Goal: Transaction & Acquisition: Purchase product/service

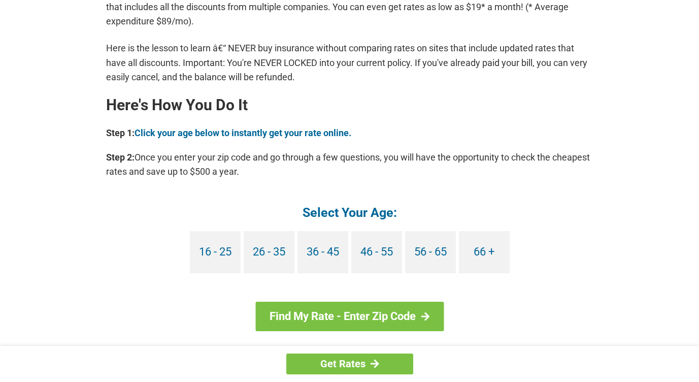
scroll to position [846, 0]
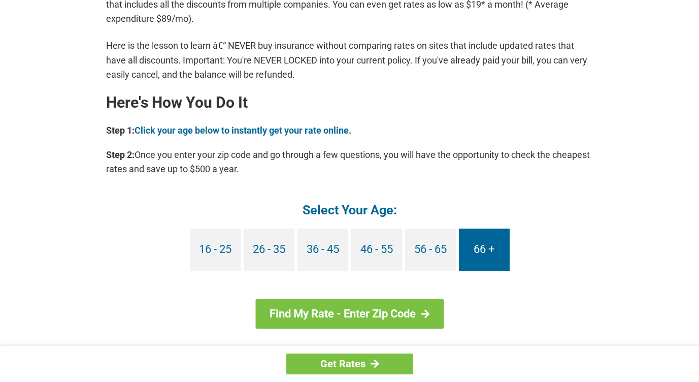
click at [475, 249] on link "66 +" at bounding box center [484, 249] width 51 height 42
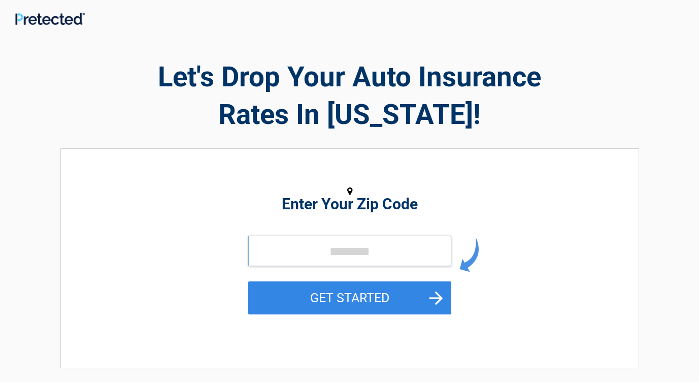
click at [312, 261] on input "tel" at bounding box center [349, 251] width 203 height 30
type input "*****"
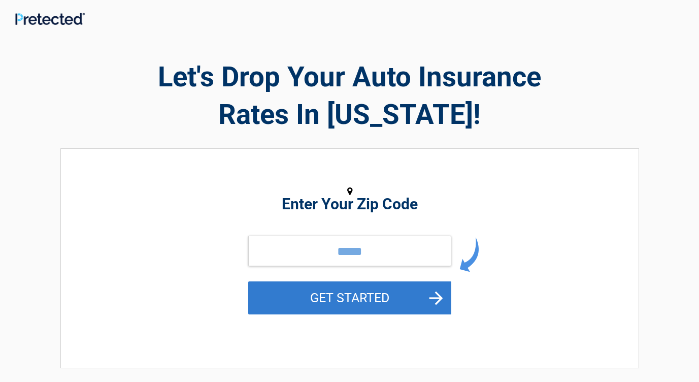
click at [347, 293] on button "GET STARTED" at bounding box center [349, 297] width 203 height 33
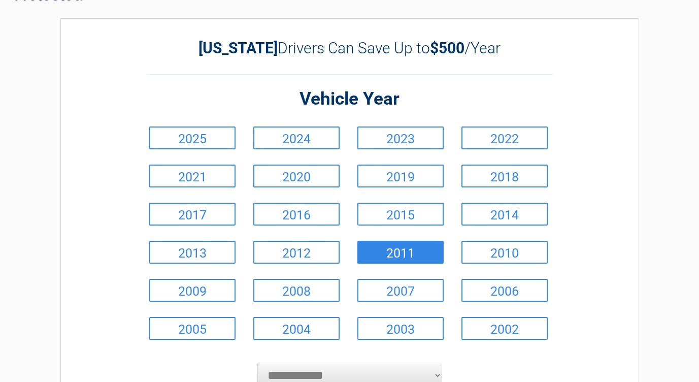
scroll to position [68, 0]
